Goal: Task Accomplishment & Management: Complete application form

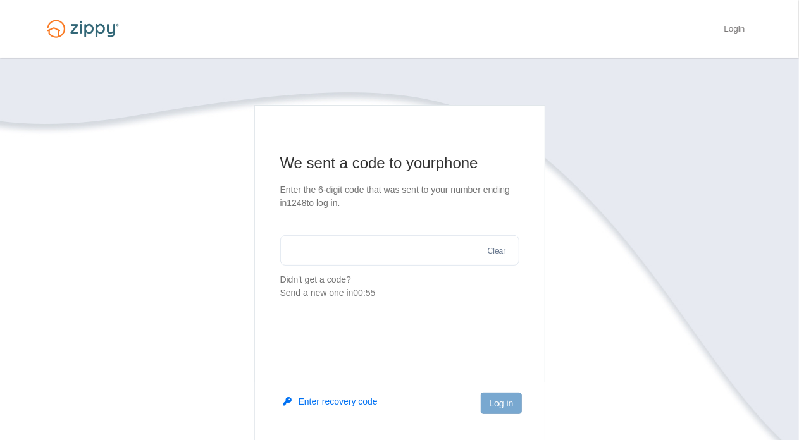
click at [306, 253] on input "text" at bounding box center [399, 250] width 239 height 30
type input "******"
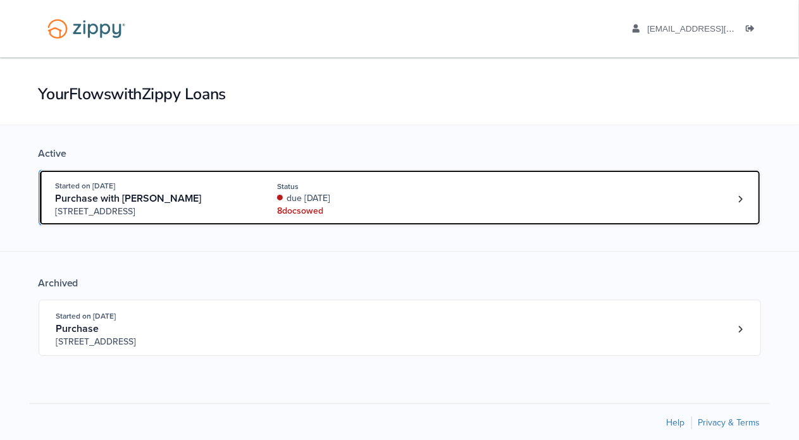
click at [379, 203] on div "due [DATE]" at bounding box center [361, 198] width 169 height 13
click at [449, 208] on div "Started on Oct. 2nd, 2025 Purchase with Wilenny Roidriguez Salgado 5515 118th S…" at bounding box center [394, 199] width 676 height 39
click at [427, 207] on div "8 doc s owed" at bounding box center [361, 211] width 169 height 13
click at [695, 201] on div "Started on Oct. 2nd, 2025 Purchase with Wilenny Roidriguez Salgado 5515 118th S…" at bounding box center [394, 199] width 676 height 39
click at [313, 194] on div "due 4 days ago" at bounding box center [361, 198] width 169 height 13
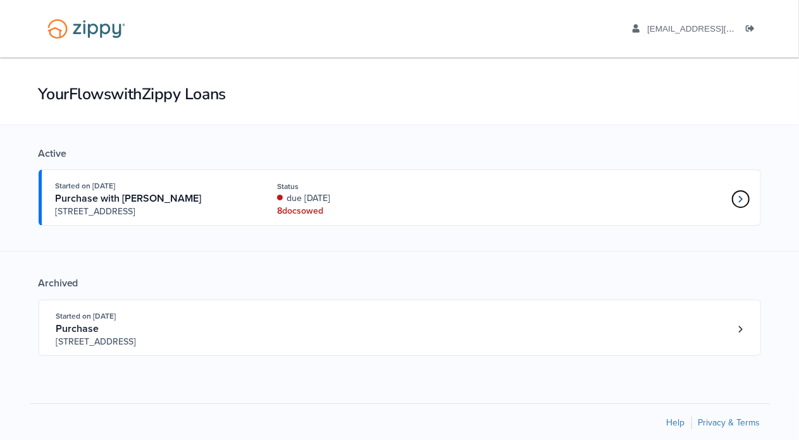
click at [742, 202] on icon "Loan number 4263577" at bounding box center [741, 199] width 4 height 9
click at [739, 199] on icon "Loan number 4263577" at bounding box center [741, 199] width 4 height 9
click at [742, 202] on icon "Loan number 4263577" at bounding box center [741, 199] width 4 height 9
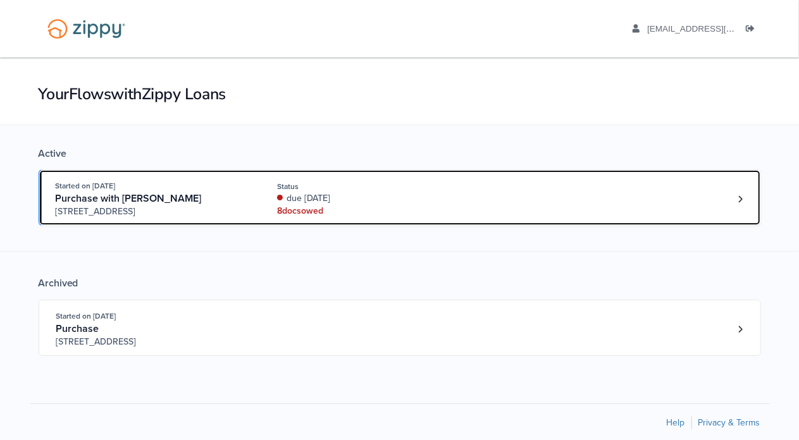
click at [316, 188] on div "Status" at bounding box center [361, 186] width 169 height 11
click at [294, 185] on div "Status" at bounding box center [361, 186] width 169 height 11
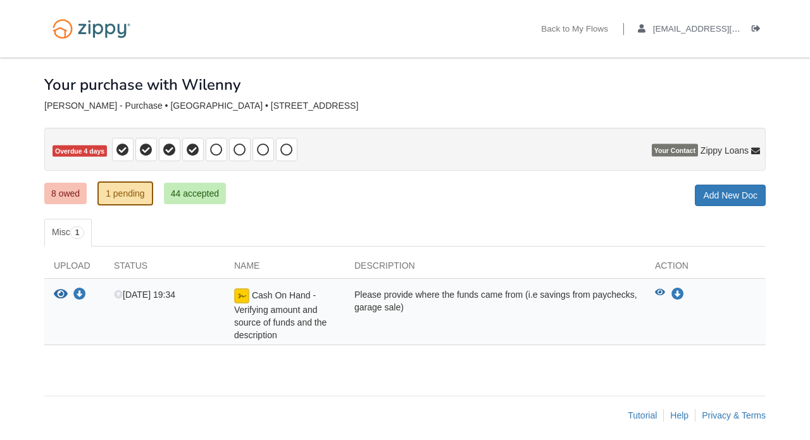
click at [75, 192] on link "8 owed" at bounding box center [65, 194] width 42 height 22
click at [59, 192] on link "8 owed" at bounding box center [65, 194] width 42 height 22
click at [53, 197] on link "8 owed" at bounding box center [65, 194] width 42 height 22
click at [59, 192] on link "8 owed" at bounding box center [65, 194] width 42 height 22
click at [58, 194] on link "8 owed" at bounding box center [65, 194] width 42 height 22
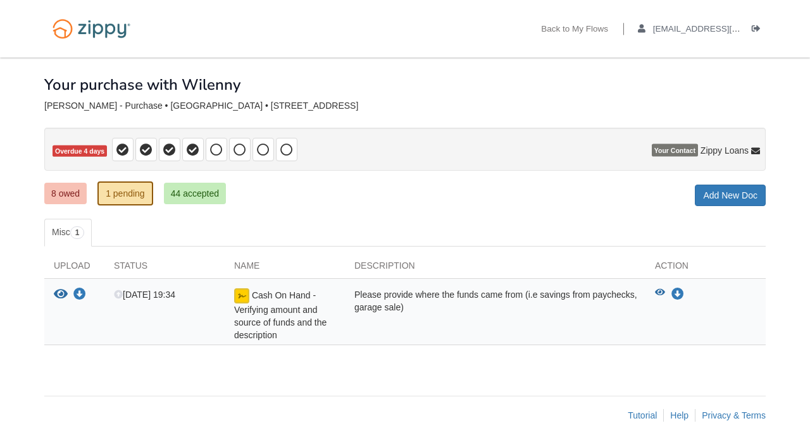
click at [57, 193] on link "8 owed" at bounding box center [65, 194] width 42 height 22
click at [57, 194] on link "8 owed" at bounding box center [65, 194] width 42 height 22
click at [56, 196] on link "8 owed" at bounding box center [65, 194] width 42 height 22
click at [58, 186] on link "8 owed" at bounding box center [65, 194] width 42 height 22
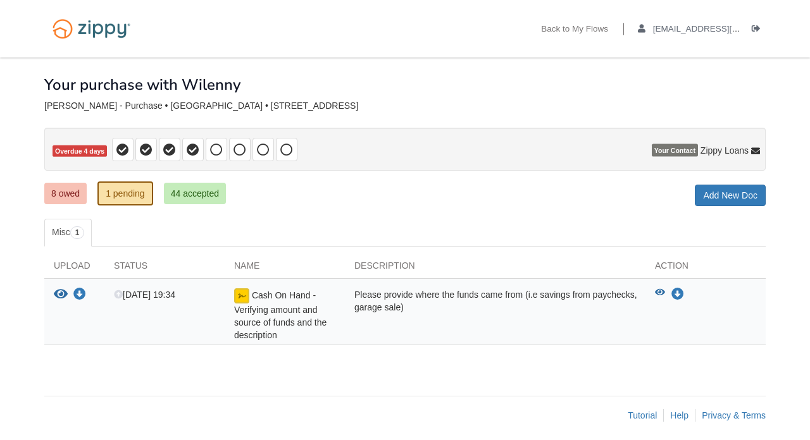
click at [58, 186] on link "8 owed" at bounding box center [65, 194] width 42 height 22
drag, startPoint x: 58, startPoint y: 186, endPoint x: 90, endPoint y: 211, distance: 41.5
click at [90, 211] on div "× × × Pending Add Document Notice document will be included in the email sent t…" at bounding box center [404, 221] width 721 height 326
click at [194, 189] on link "44 accepted" at bounding box center [195, 194] width 62 height 22
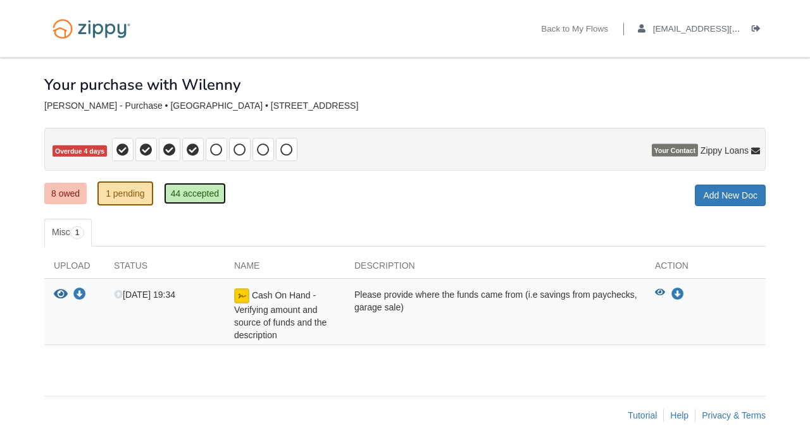
click at [194, 189] on link "44 accepted" at bounding box center [195, 194] width 62 height 22
drag, startPoint x: 194, startPoint y: 189, endPoint x: 73, endPoint y: 195, distance: 120.4
click at [73, 195] on ul "8 owed 1 pending 44 accepted" at bounding box center [139, 193] width 191 height 25
click at [73, 195] on link "8 owed" at bounding box center [65, 194] width 42 height 22
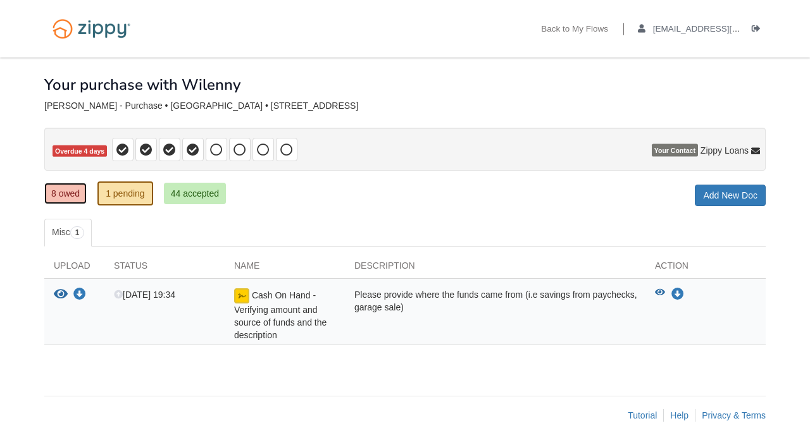
click at [73, 195] on link "8 owed" at bounding box center [65, 194] width 42 height 22
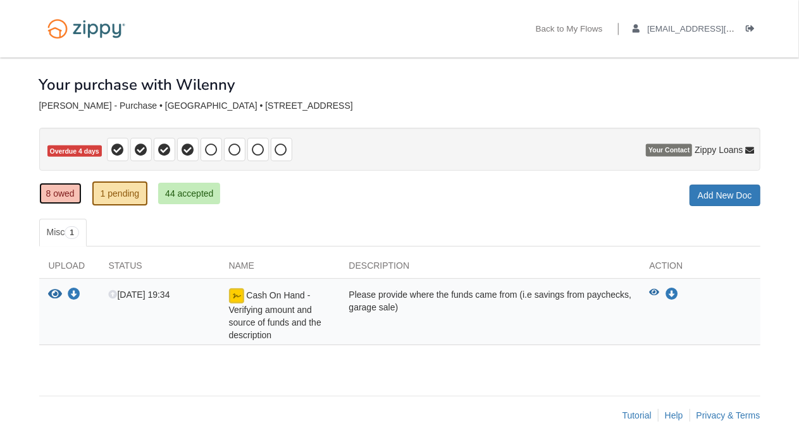
click at [53, 195] on link "8 owed" at bounding box center [60, 194] width 42 height 22
click at [63, 192] on link "8 owed" at bounding box center [60, 194] width 42 height 22
click at [65, 194] on link "8 owed" at bounding box center [60, 194] width 42 height 22
click at [446, 29] on div "Back to My Flows albertoenrique3500@gmail.com Logout" at bounding box center [400, 29] width 740 height 58
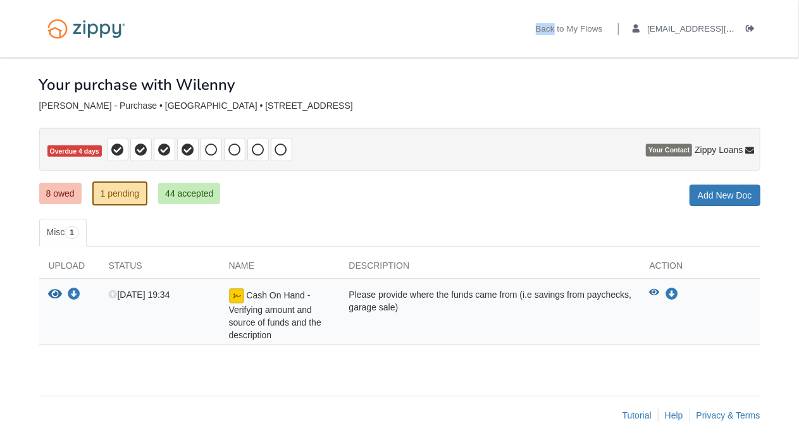
click at [446, 29] on div "Back to My Flows albertoenrique3500@gmail.com Logout" at bounding box center [400, 29] width 740 height 58
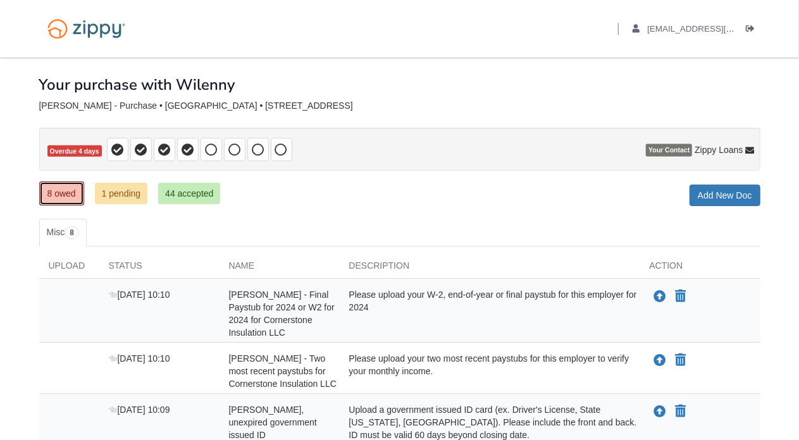
click at [71, 197] on link "8 owed" at bounding box center [61, 194] width 45 height 24
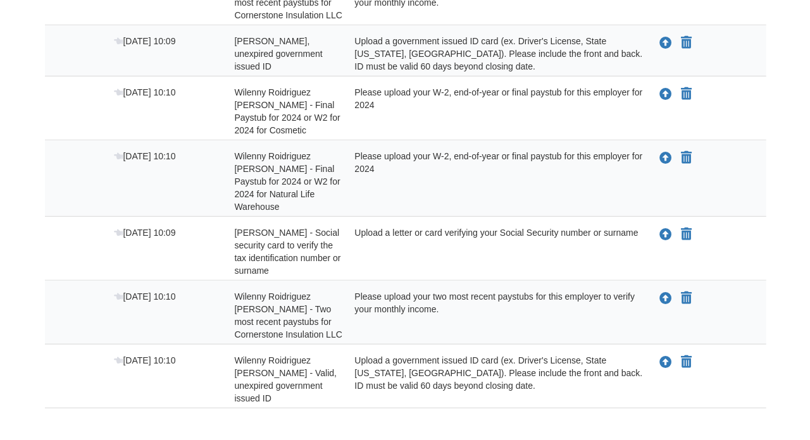
scroll to position [373, 0]
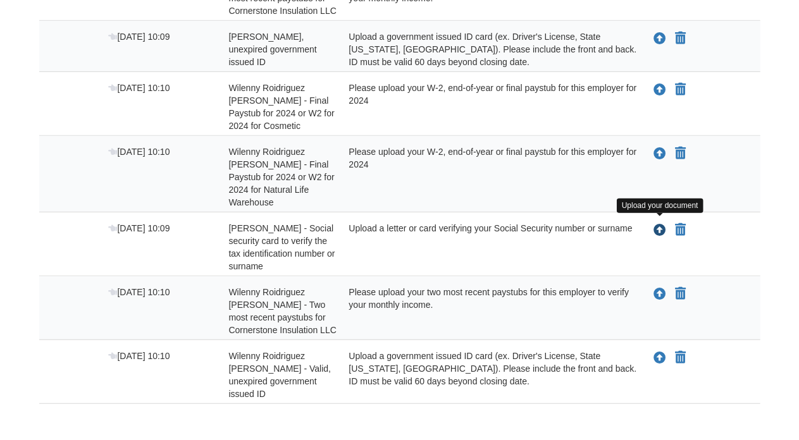
click at [663, 228] on icon "Upload Wilenny Roidriguez Salgado - Social security card to verify the tax iden…" at bounding box center [660, 231] width 13 height 13
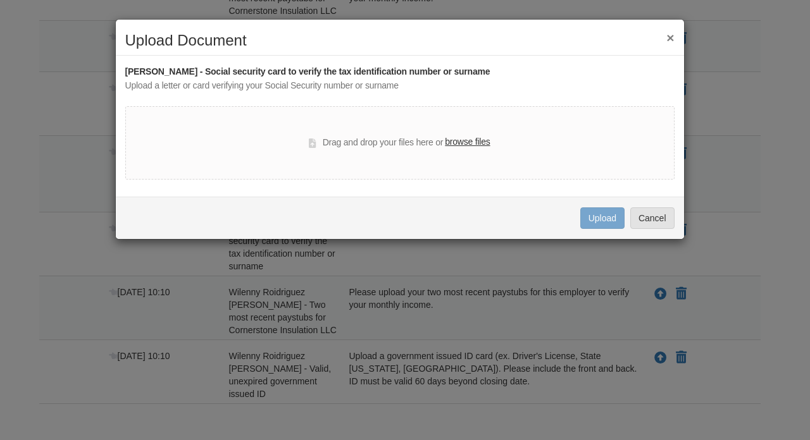
click at [475, 142] on label "browse files" at bounding box center [467, 142] width 45 height 14
click at [0, 0] on input "browse files" at bounding box center [0, 0] width 0 height 0
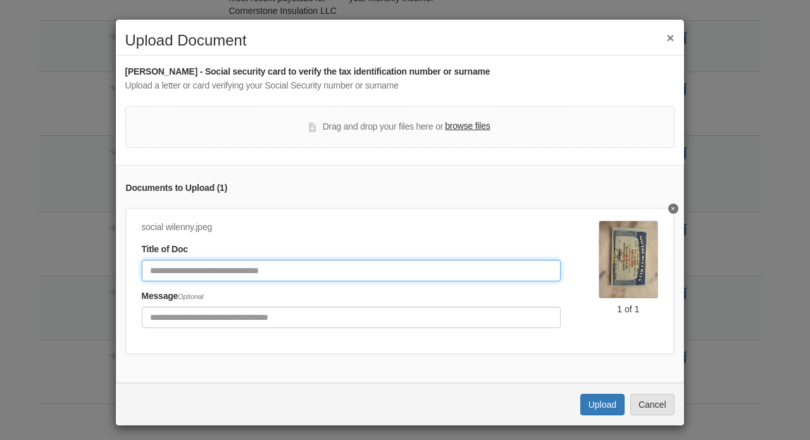
click at [277, 274] on input "Document Title" at bounding box center [352, 271] width 420 height 22
type input "**********"
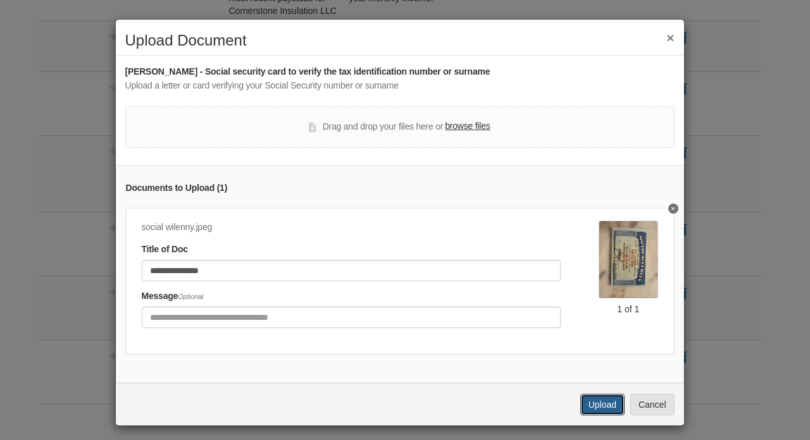
click at [596, 415] on button "Upload" at bounding box center [602, 405] width 44 height 22
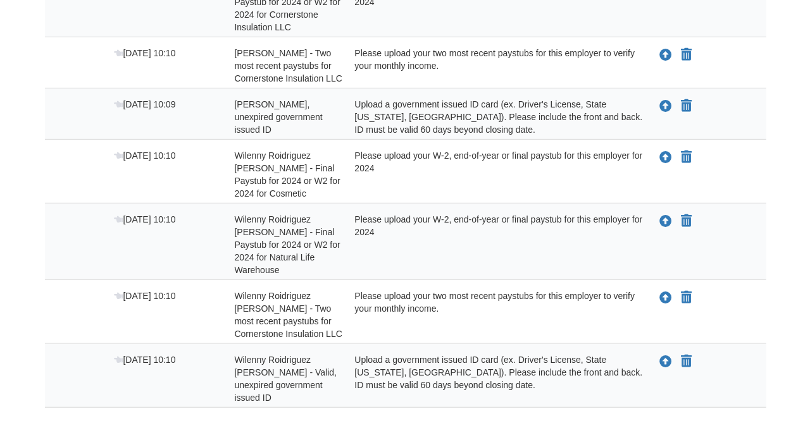
scroll to position [308, 0]
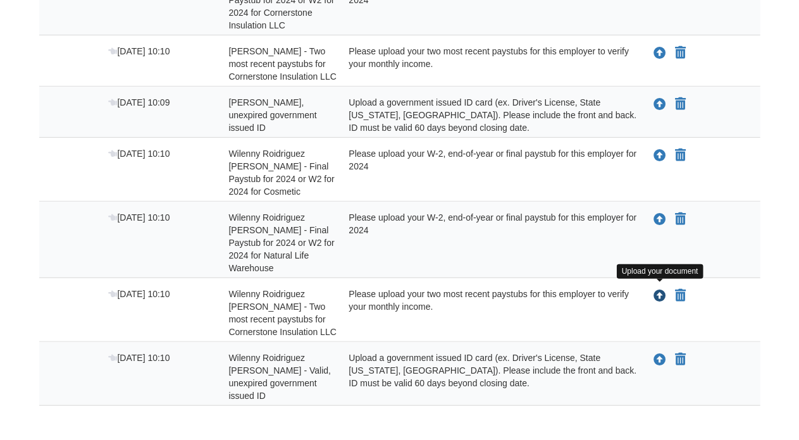
click at [662, 293] on icon "Upload Wilenny Roidriguez Salgado - Two most recent paystubs for Cornerstone In…" at bounding box center [660, 296] width 13 height 13
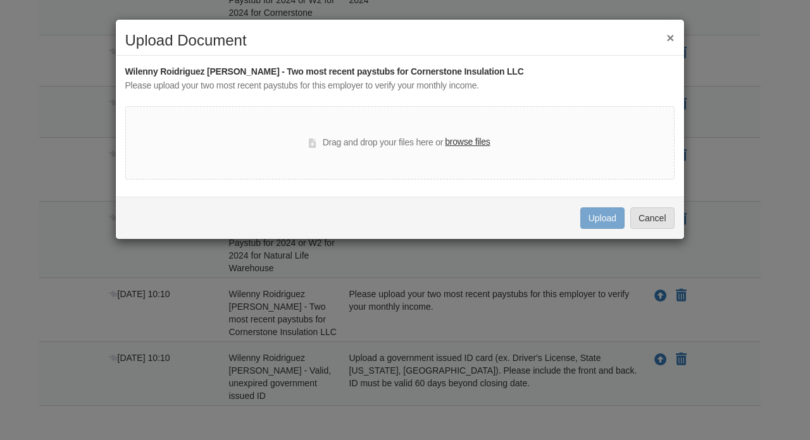
click at [463, 143] on label "browse files" at bounding box center [467, 142] width 45 height 14
click at [0, 0] on input "browse files" at bounding box center [0, 0] width 0 height 0
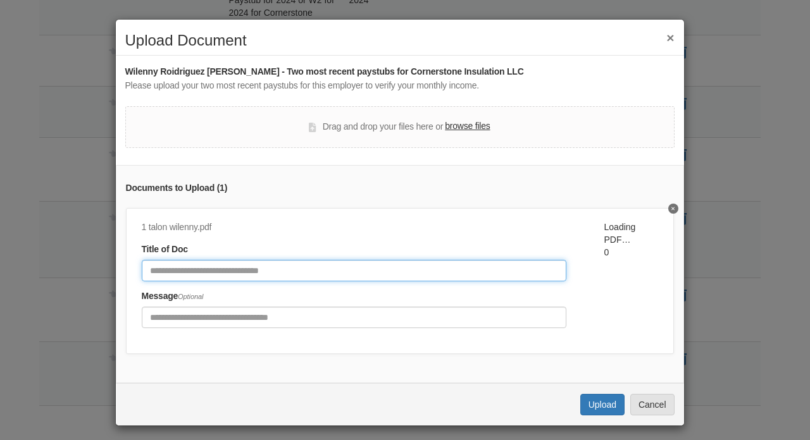
click at [288, 273] on input "Document Title" at bounding box center [354, 271] width 425 height 22
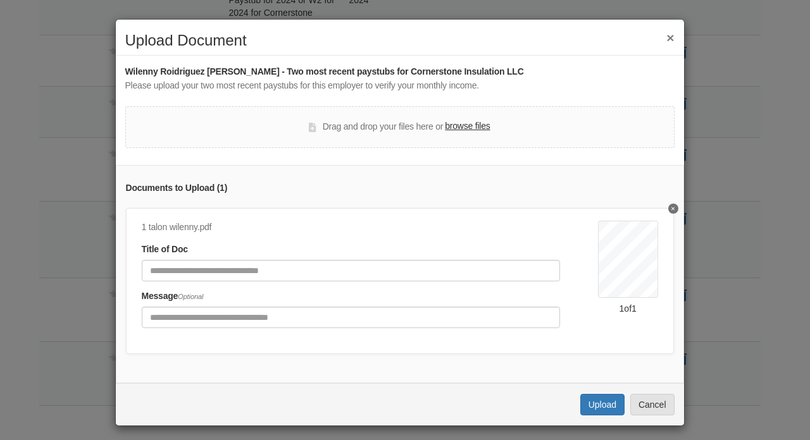
click at [456, 122] on label "browse files" at bounding box center [467, 127] width 45 height 14
click at [0, 0] on input "browse files" at bounding box center [0, 0] width 0 height 0
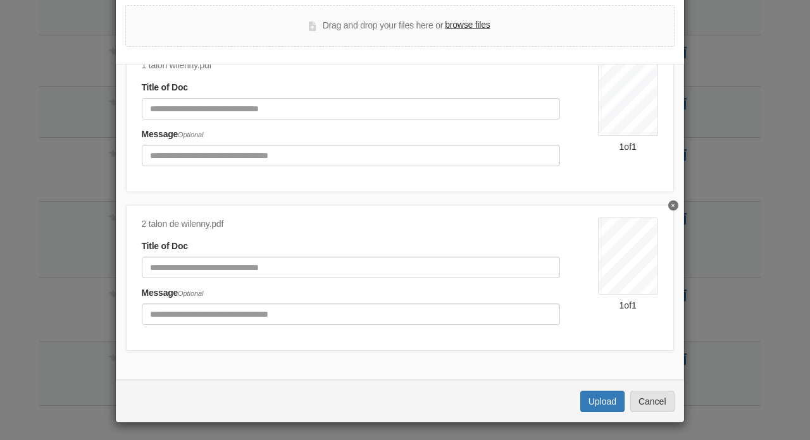
scroll to position [102, 0]
click at [610, 406] on button "Upload" at bounding box center [602, 401] width 44 height 22
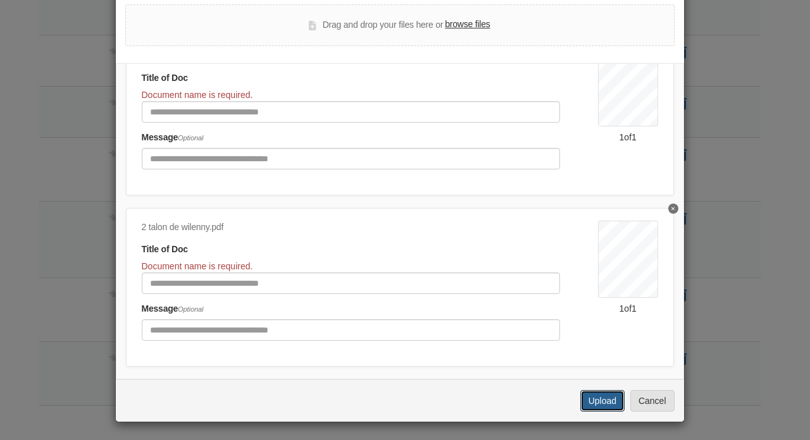
click at [608, 399] on button "Upload" at bounding box center [602, 401] width 44 height 22
click at [609, 397] on button "Upload" at bounding box center [602, 401] width 44 height 22
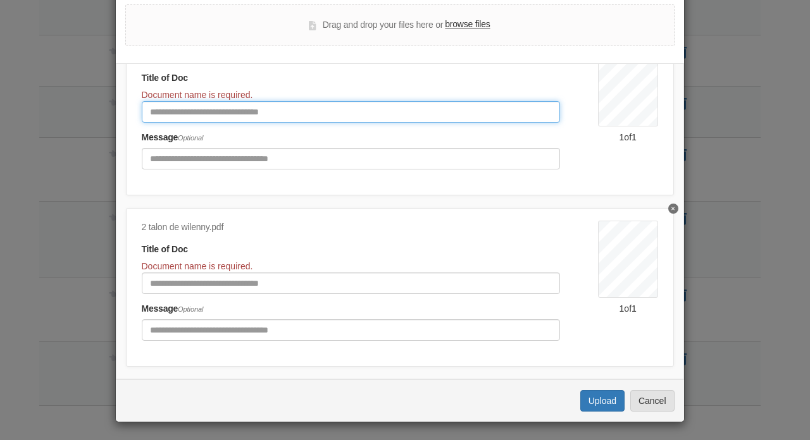
click at [353, 112] on input "Document Title" at bounding box center [351, 112] width 418 height 22
type input "*******"
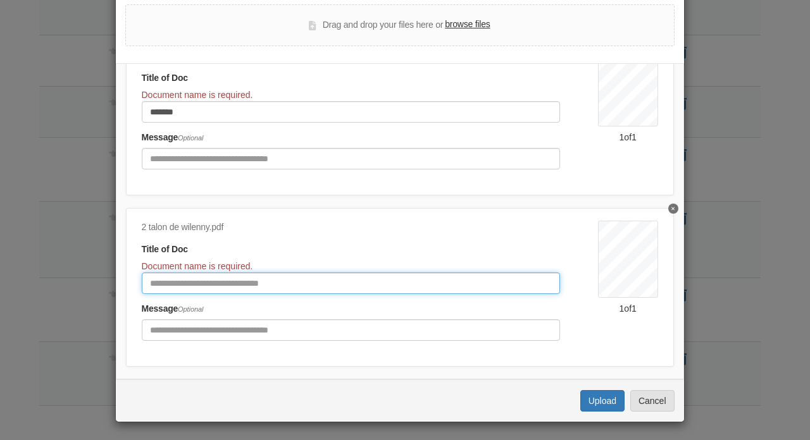
click at [167, 285] on input "Document Title" at bounding box center [351, 284] width 418 height 22
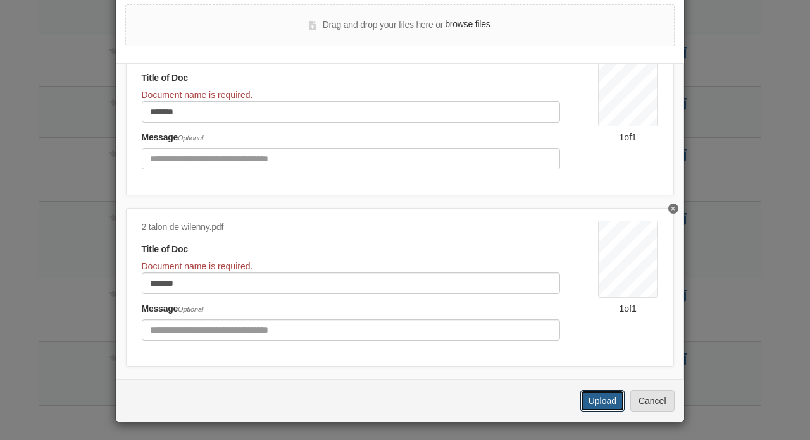
click at [597, 400] on button "Upload" at bounding box center [602, 401] width 44 height 22
click at [596, 402] on button "Upload" at bounding box center [602, 401] width 44 height 22
click at [602, 404] on button "Upload" at bounding box center [602, 401] width 44 height 22
click at [600, 401] on button "Upload" at bounding box center [602, 401] width 44 height 22
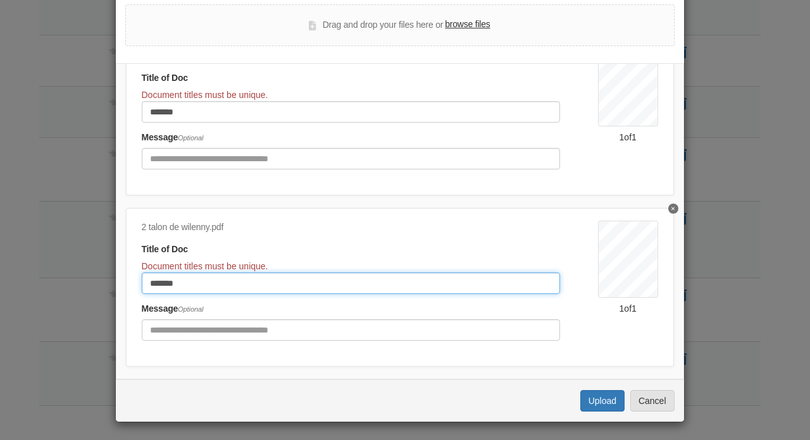
click at [213, 286] on input "*******" at bounding box center [351, 284] width 418 height 22
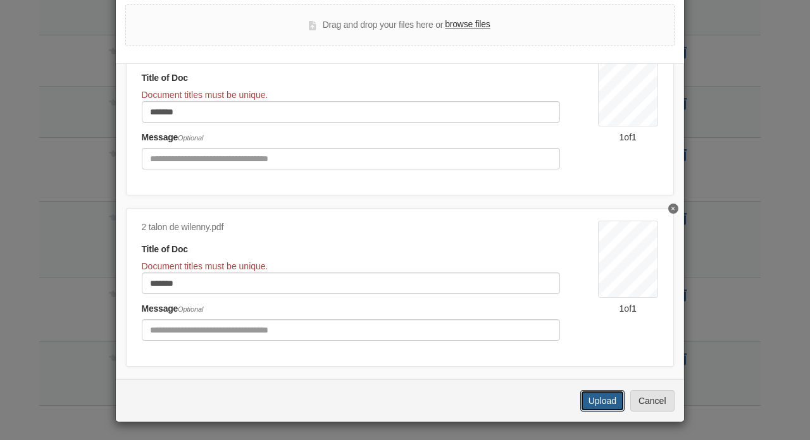
click at [588, 399] on button "Upload" at bounding box center [602, 401] width 44 height 22
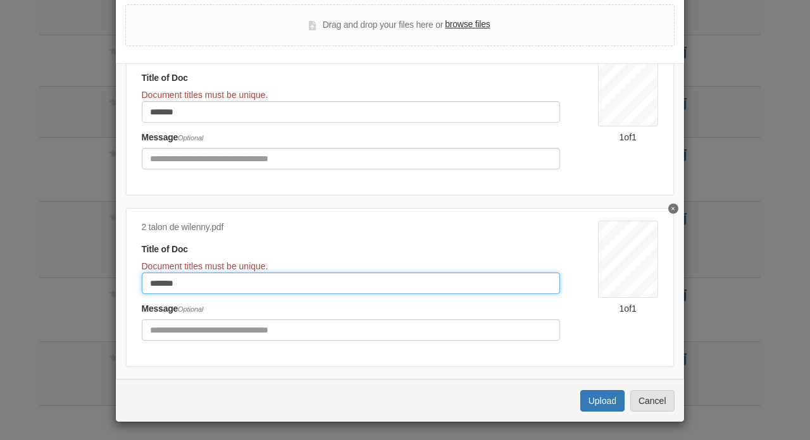
click at [200, 282] on input "*******" at bounding box center [351, 284] width 418 height 22
type input "*********"
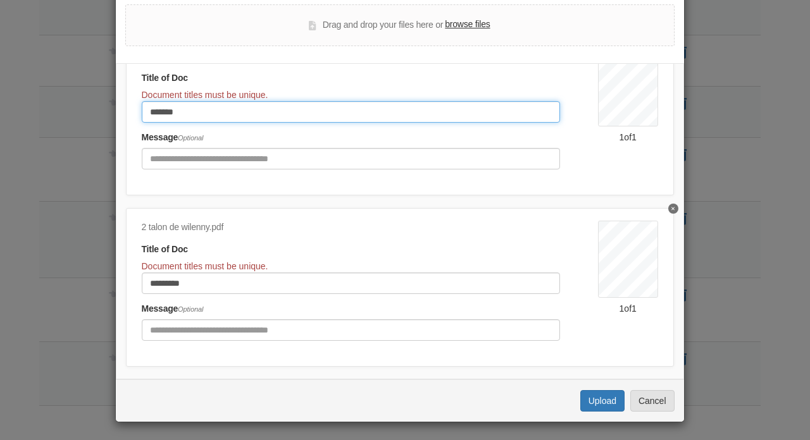
click at [198, 115] on input "*******" at bounding box center [351, 112] width 418 height 22
type input "*********"
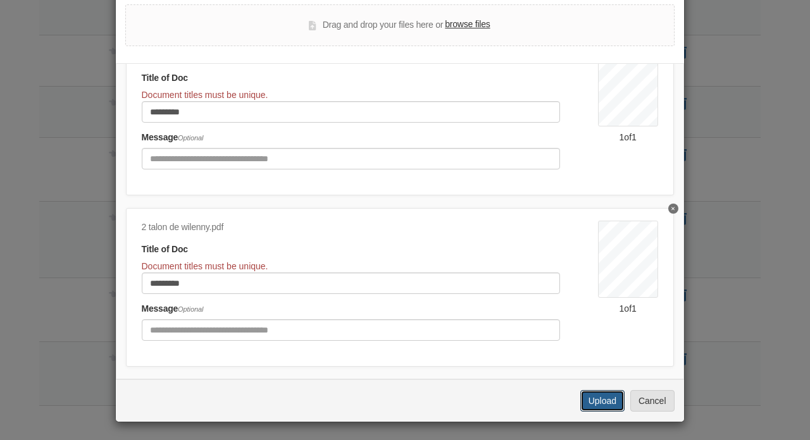
click at [597, 403] on button "Upload" at bounding box center [602, 401] width 44 height 22
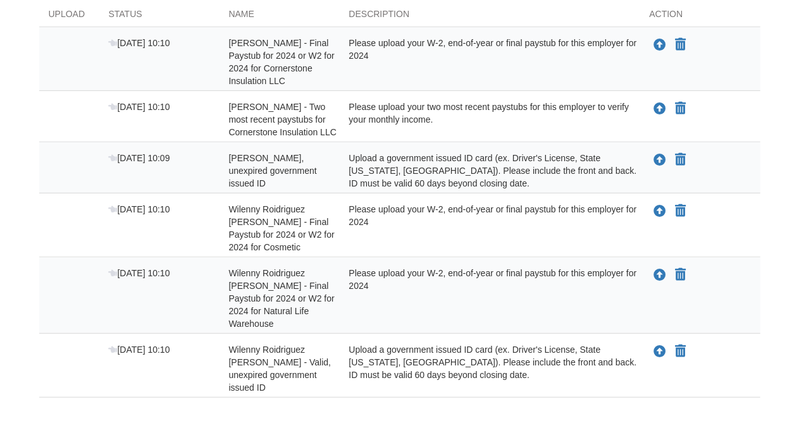
scroll to position [249, 0]
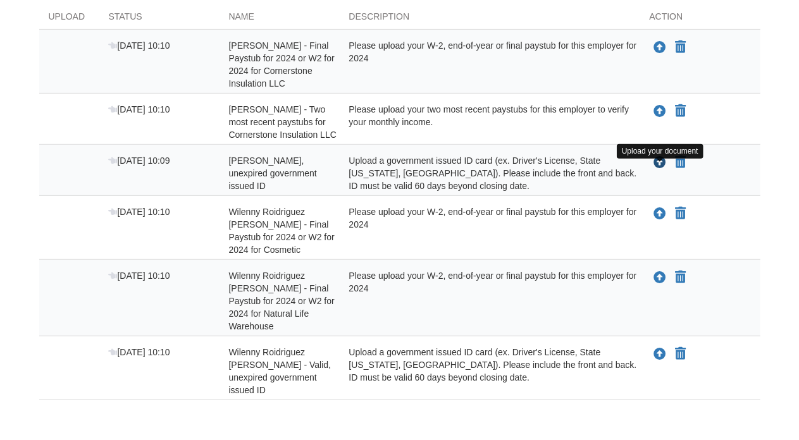
click at [661, 168] on icon "Upload Alberto Perez Camacho - Valid, unexpired government issued ID" at bounding box center [660, 163] width 13 height 13
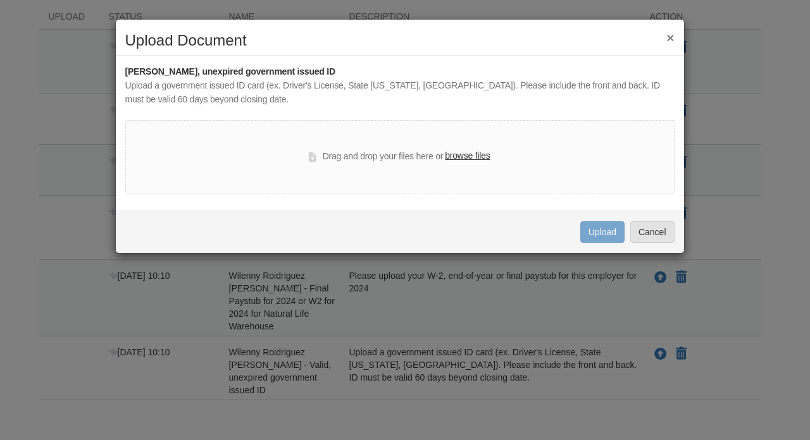
click at [473, 151] on label "browse files" at bounding box center [467, 156] width 45 height 14
click at [0, 0] on input "browse files" at bounding box center [0, 0] width 0 height 0
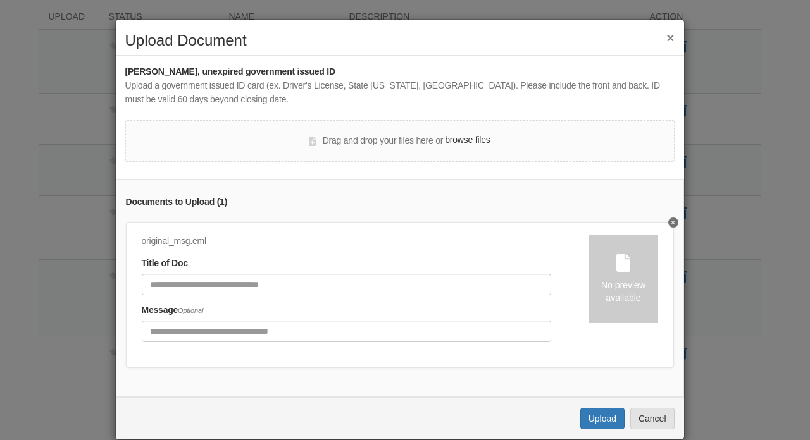
click at [608, 279] on div "No preview available" at bounding box center [623, 291] width 69 height 25
click at [671, 222] on icon "Delete undefined" at bounding box center [672, 223] width 3 height 3
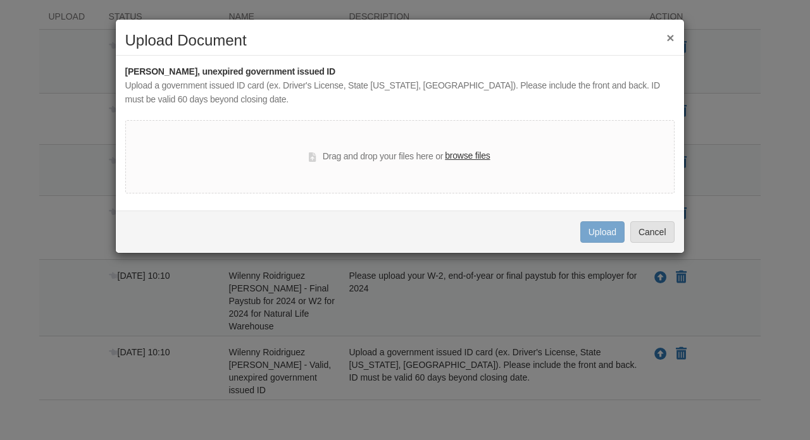
click at [673, 32] on button "×" at bounding box center [670, 37] width 8 height 13
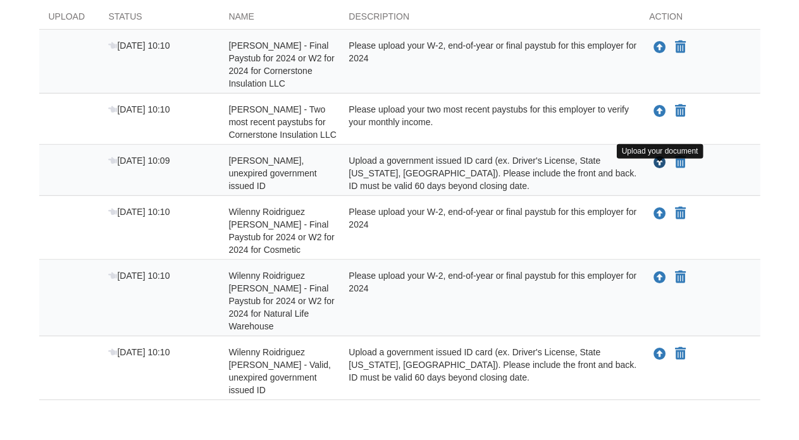
click at [659, 170] on icon "Upload Alberto Perez Camacho - Valid, unexpired government issued ID" at bounding box center [660, 163] width 13 height 13
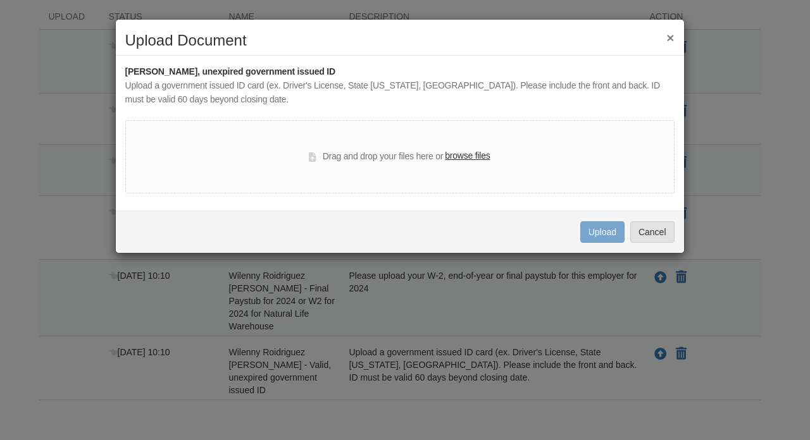
click at [473, 147] on div "Drag and drop your files here or browse files" at bounding box center [399, 156] width 549 height 73
click at [472, 150] on div "Drag and drop your files here or browse files" at bounding box center [399, 156] width 549 height 73
click at [463, 155] on label "browse files" at bounding box center [467, 156] width 45 height 14
click at [0, 0] on input "browse files" at bounding box center [0, 0] width 0 height 0
click at [462, 153] on label "browse files" at bounding box center [467, 156] width 45 height 14
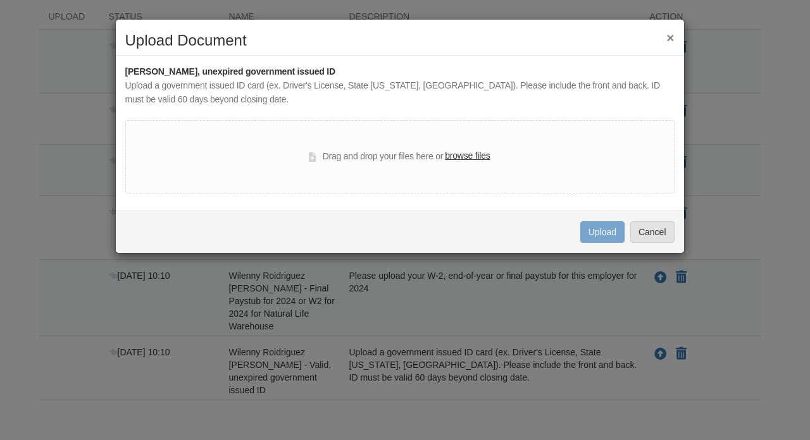
click at [0, 0] on input "browse files" at bounding box center [0, 0] width 0 height 0
click at [670, 37] on button "×" at bounding box center [670, 37] width 8 height 13
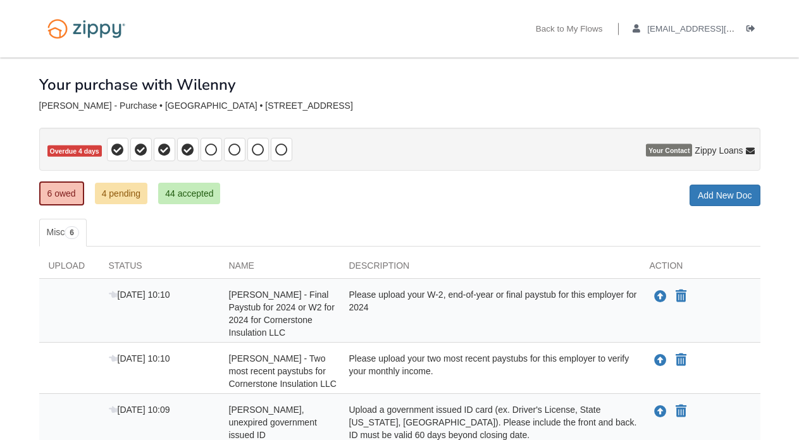
scroll to position [167, 0]
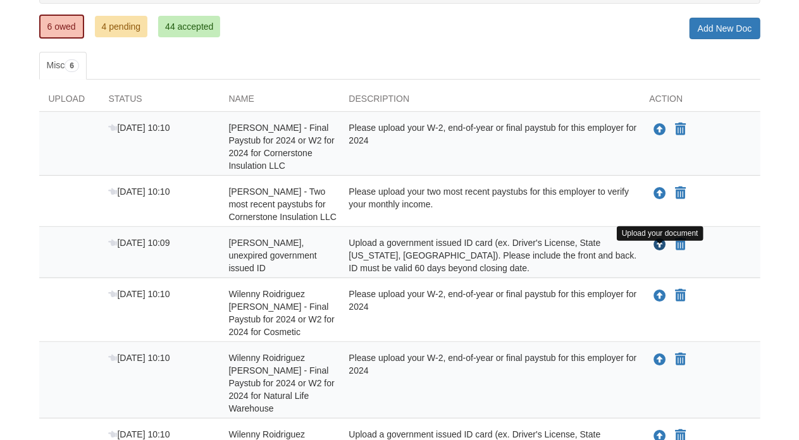
click at [657, 251] on icon "Upload Alberto Perez Camacho - Valid, unexpired government issued ID" at bounding box center [660, 245] width 13 height 13
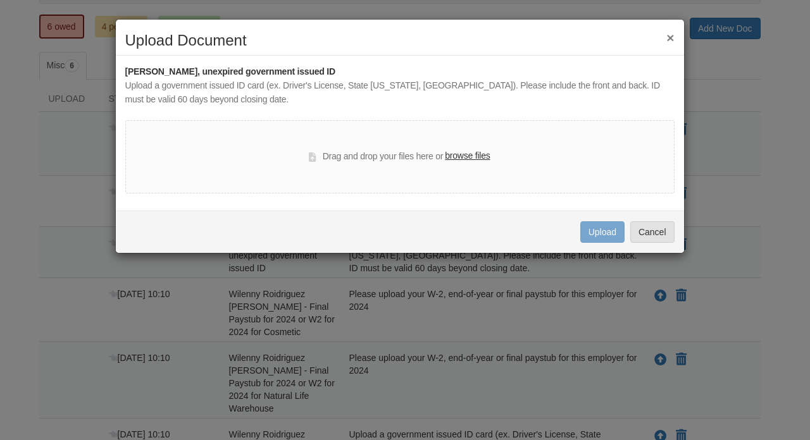
click at [469, 155] on label "browse files" at bounding box center [467, 156] width 45 height 14
click at [0, 0] on input "browse files" at bounding box center [0, 0] width 0 height 0
click at [668, 37] on button "×" at bounding box center [670, 37] width 8 height 13
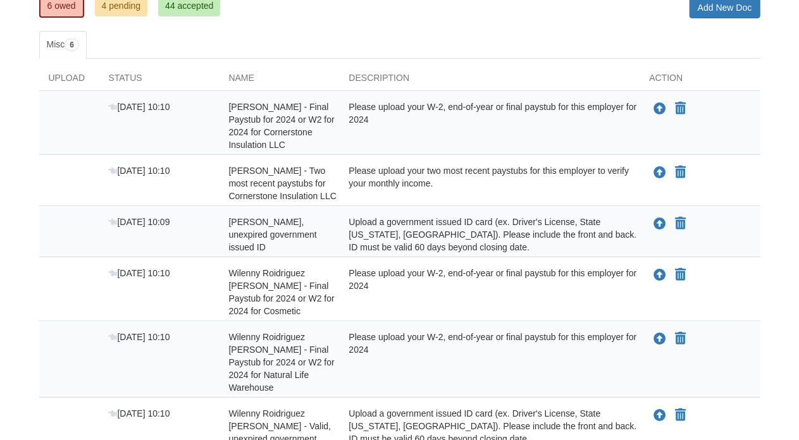
scroll to position [189, 0]
click at [120, 1] on link "4 pending" at bounding box center [121, 5] width 53 height 22
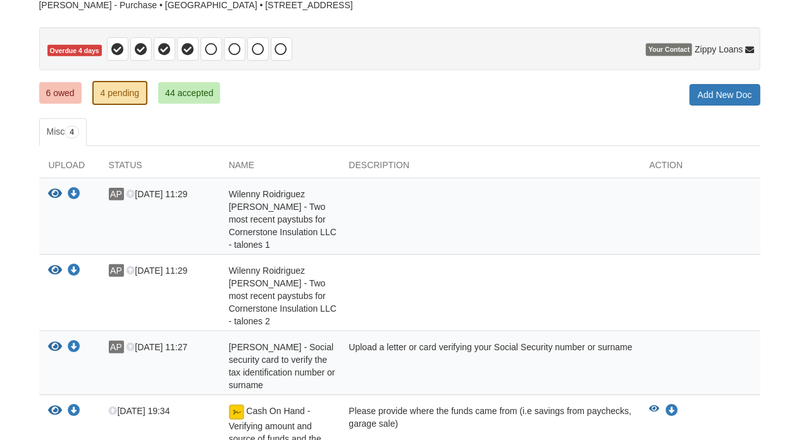
scroll to position [81, 0]
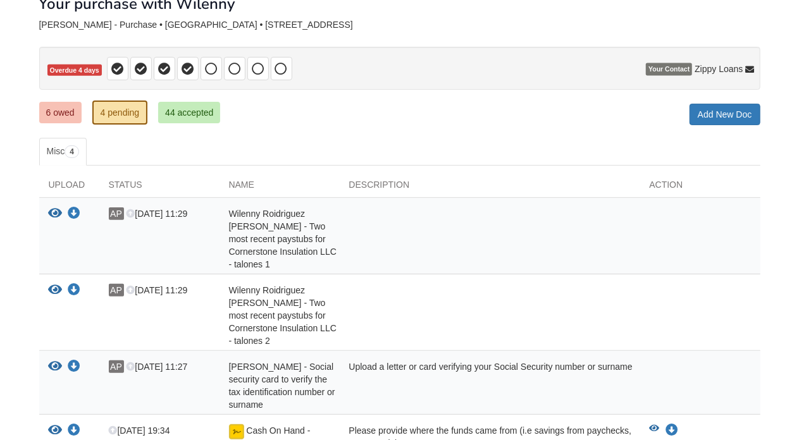
click at [299, 228] on span "Wilenny Roidriguez [PERSON_NAME] - Two most recent paystubs for Cornerstone Ins…" at bounding box center [283, 239] width 108 height 61
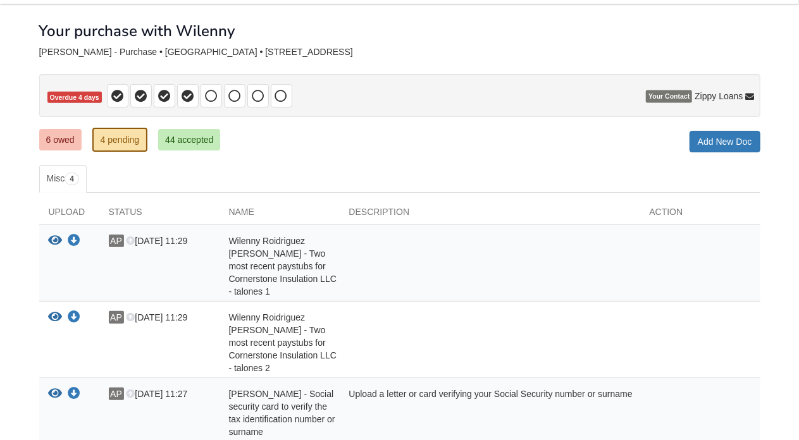
scroll to position [53, 0]
click at [72, 137] on link "6 owed" at bounding box center [60, 141] width 42 height 22
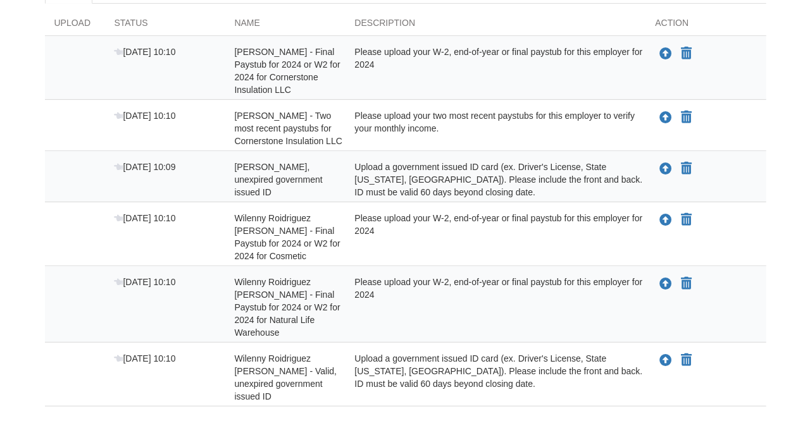
scroll to position [265, 0]
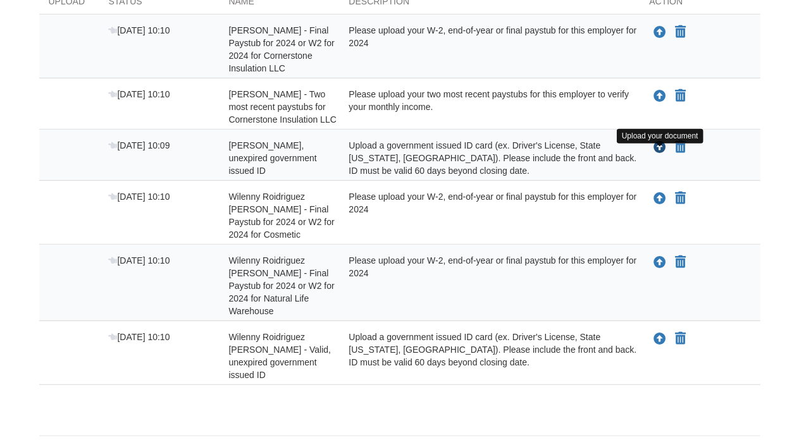
click at [654, 154] on icon "Upload Alberto Perez Camacho - Valid, unexpired government issued ID" at bounding box center [660, 148] width 13 height 13
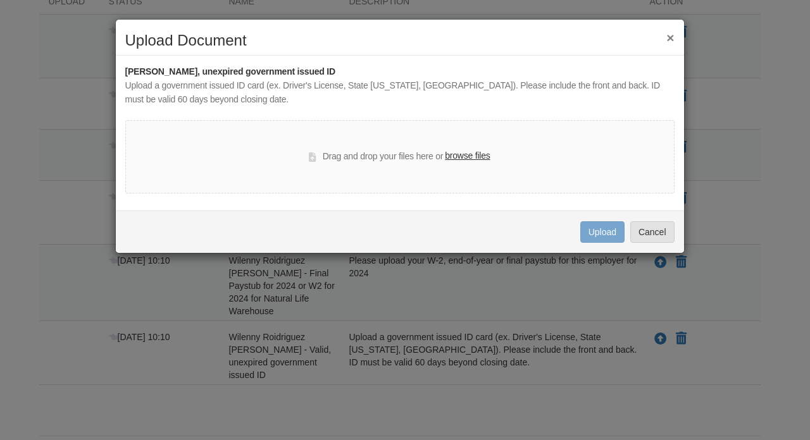
click at [480, 157] on label "browse files" at bounding box center [467, 156] width 45 height 14
click at [0, 0] on input "browse files" at bounding box center [0, 0] width 0 height 0
click at [466, 150] on label "browse files" at bounding box center [467, 156] width 45 height 14
click at [0, 0] on input "browse files" at bounding box center [0, 0] width 0 height 0
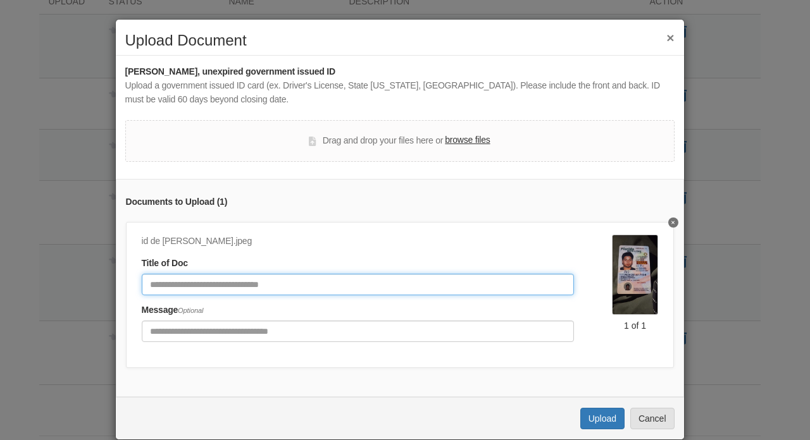
click at [294, 285] on input "Document Title" at bounding box center [358, 285] width 433 height 22
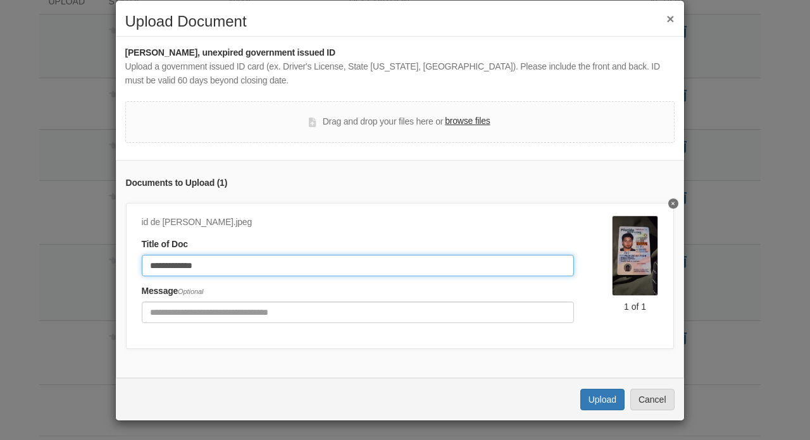
type input "**********"
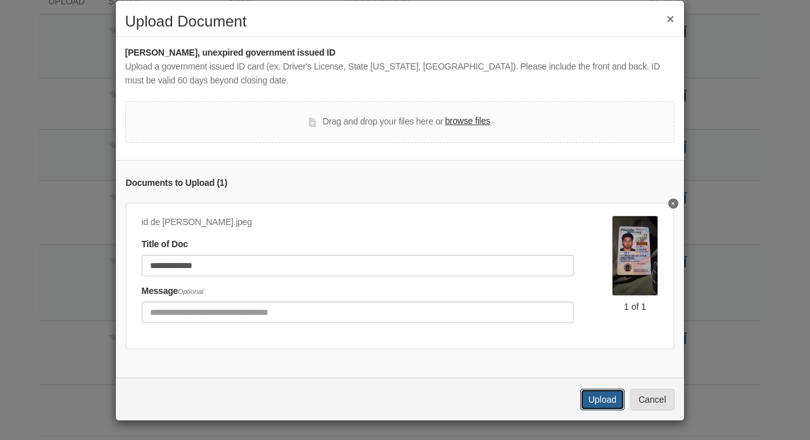
click at [596, 408] on button "Upload" at bounding box center [602, 400] width 44 height 22
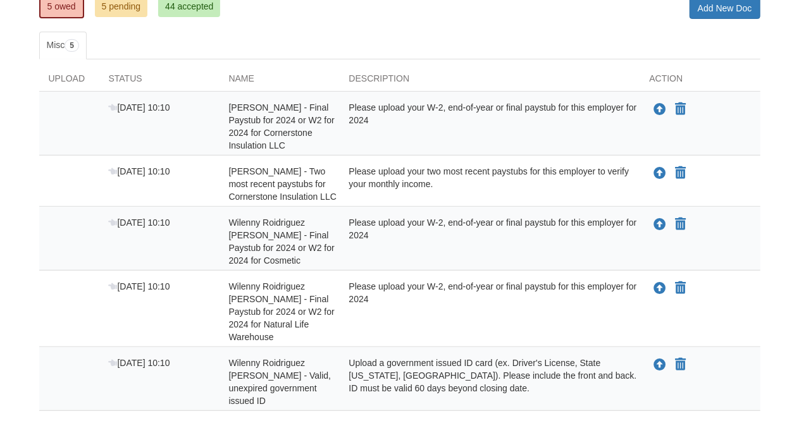
scroll to position [187, 0]
